Goal: Understand process/instructions: Learn how to perform a task or action

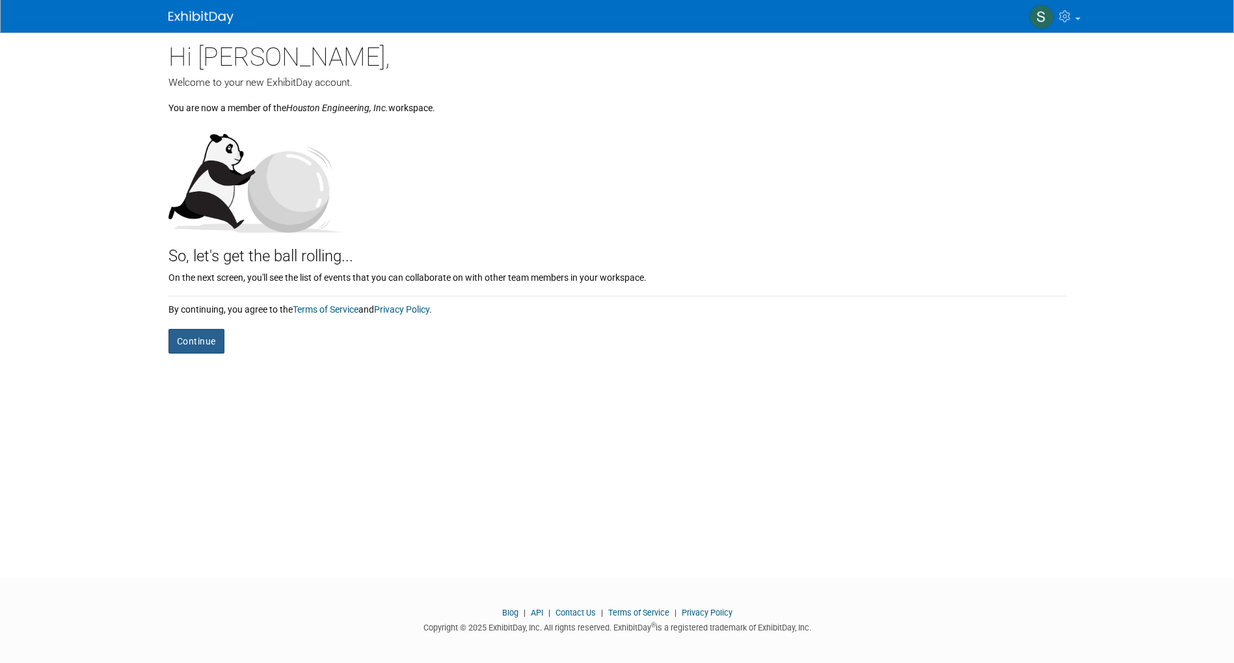
click at [210, 342] on button "Continue" at bounding box center [196, 341] width 56 height 25
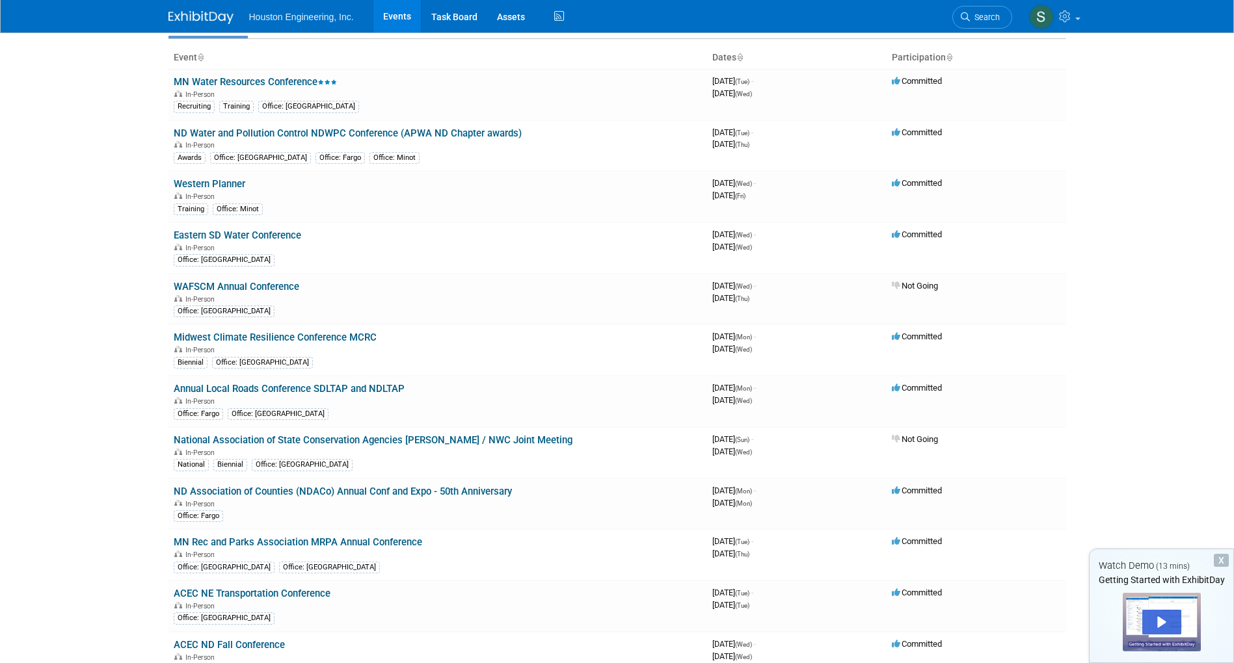
scroll to position [130, 0]
